Goal: Task Accomplishment & Management: Complete application form

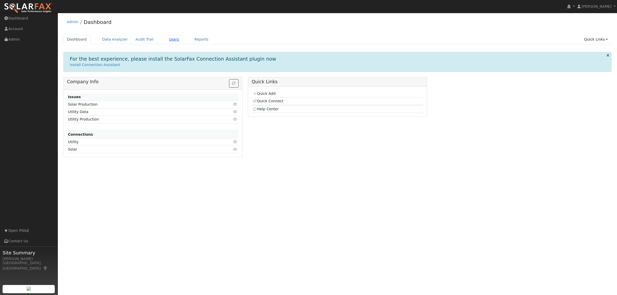
click at [165, 39] on link "Users" at bounding box center [174, 40] width 18 height 10
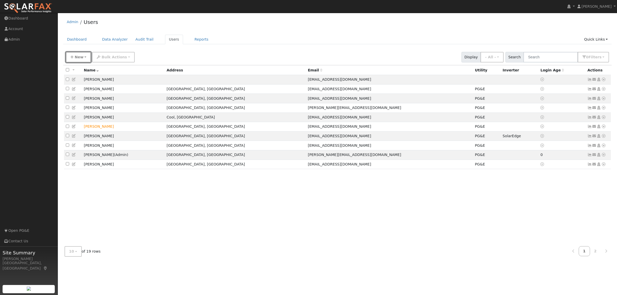
click at [81, 55] on span "New" at bounding box center [79, 57] width 9 height 4
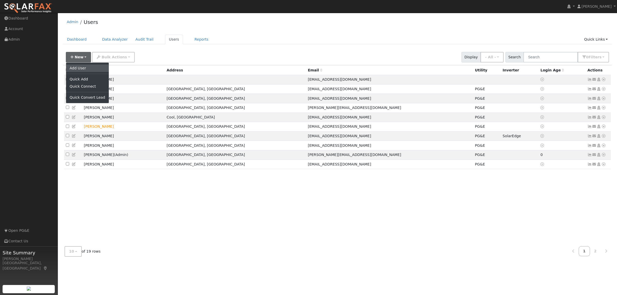
click at [83, 68] on link "Add User" at bounding box center [87, 68] width 43 height 7
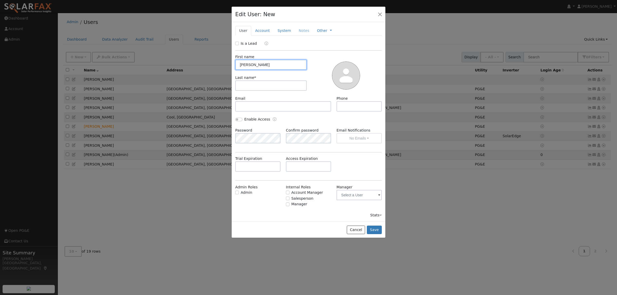
type input "Dennis"
type input "Wong"
click at [295, 105] on input "text" at bounding box center [283, 106] width 96 height 10
click at [377, 229] on button "Save" at bounding box center [374, 230] width 15 height 9
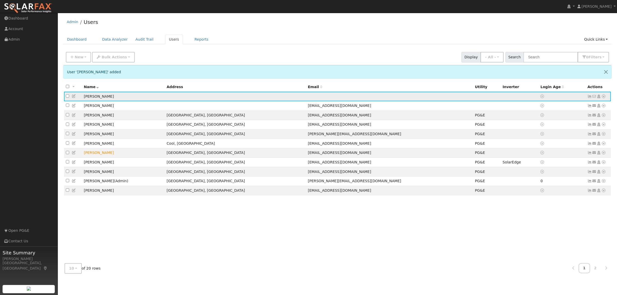
click at [591, 98] on icon at bounding box center [590, 97] width 5 height 4
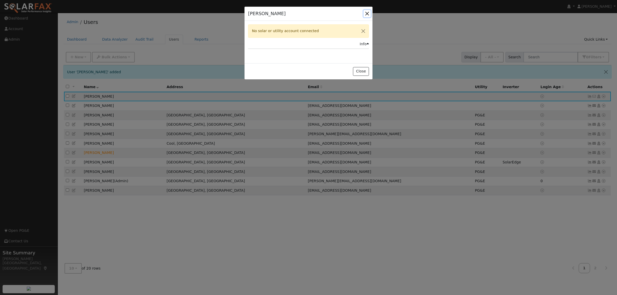
click at [369, 12] on button "button" at bounding box center [367, 13] width 7 height 7
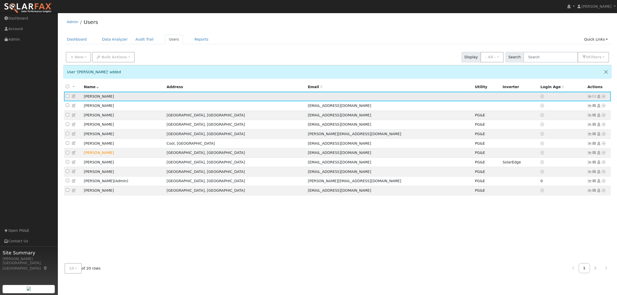
click at [604, 96] on icon at bounding box center [604, 97] width 5 height 4
click at [586, 133] on link "Connect" at bounding box center [588, 134] width 33 height 7
click at [604, 97] on icon at bounding box center [604, 97] width 5 height 4
click at [547, 135] on link "Utility" at bounding box center [551, 134] width 36 height 7
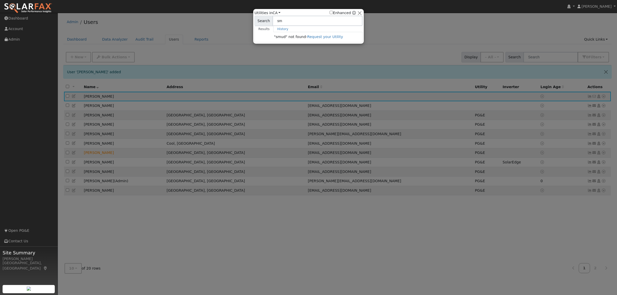
type input "s"
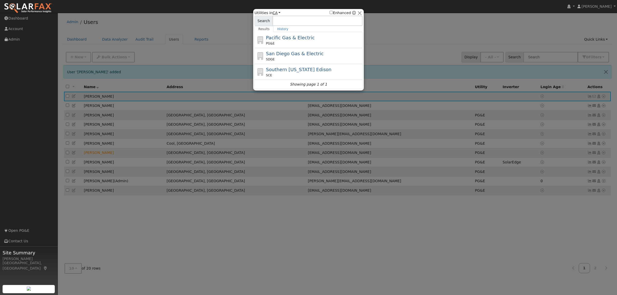
click at [276, 13] on link "CA" at bounding box center [277, 13] width 8 height 4
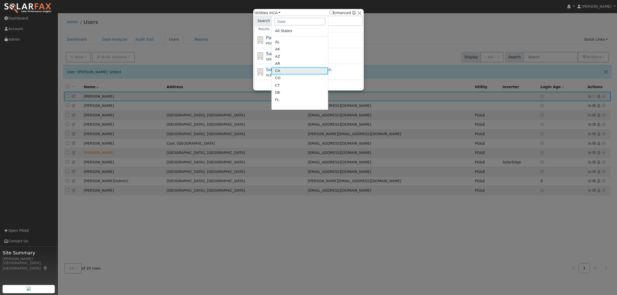
click at [289, 70] on link "CA" at bounding box center [300, 70] width 57 height 7
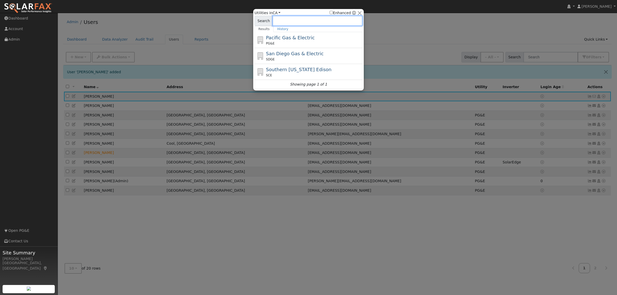
click at [303, 21] on input at bounding box center [318, 21] width 90 height 10
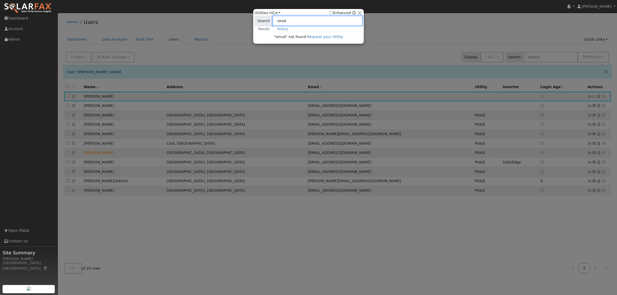
type input "smud"
click at [167, 43] on div at bounding box center [308, 147] width 617 height 295
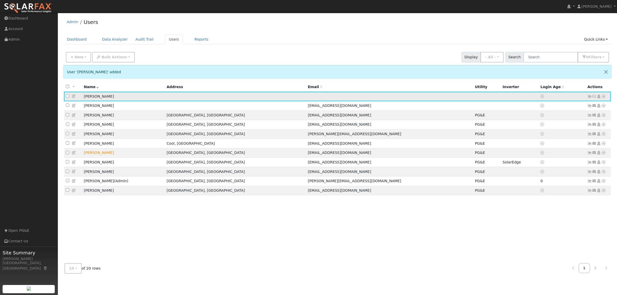
click at [99, 99] on td "Dennis Wong" at bounding box center [123, 97] width 83 height 10
click at [596, 96] on icon at bounding box center [594, 97] width 5 height 4
click at [594, 97] on icon at bounding box center [594, 97] width 5 height 4
click at [588, 97] on icon at bounding box center [590, 97] width 5 height 4
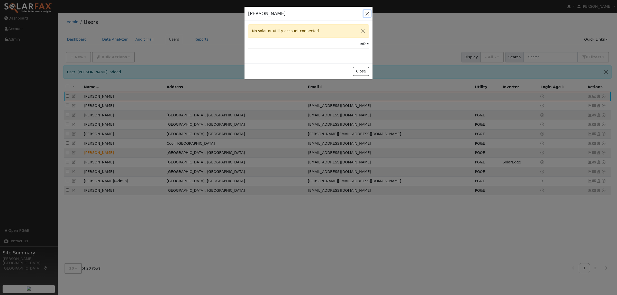
click at [367, 13] on button "button" at bounding box center [367, 13] width 7 height 7
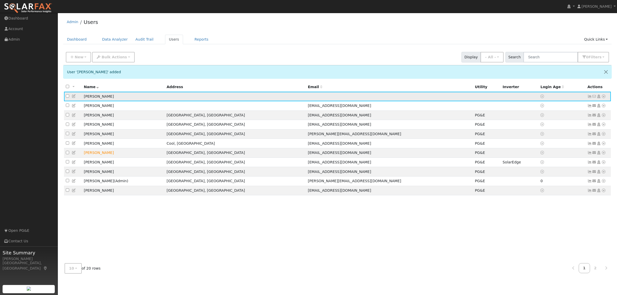
click at [597, 99] on td "No email address Send Email... Copy a Link Reset Password Open Access Data Anal…" at bounding box center [598, 97] width 25 height 10
click at [600, 96] on icon at bounding box center [599, 97] width 5 height 4
